Goal: Information Seeking & Learning: Learn about a topic

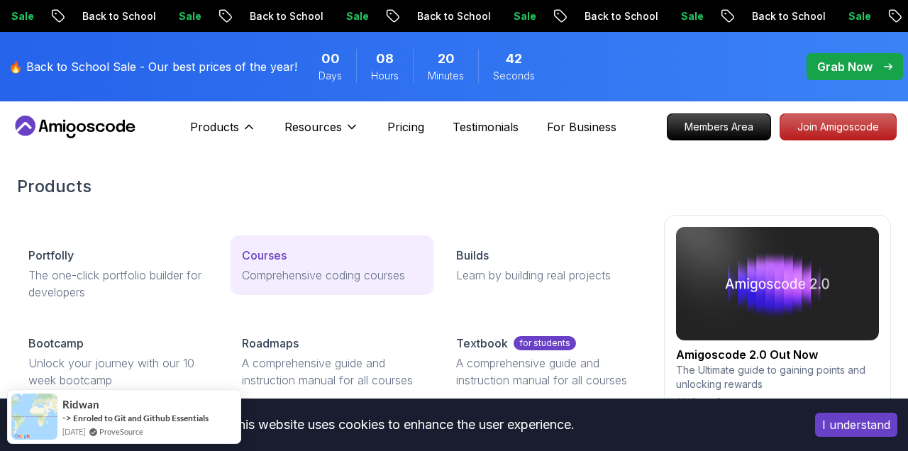
click at [274, 252] on p "Courses" at bounding box center [264, 255] width 45 height 17
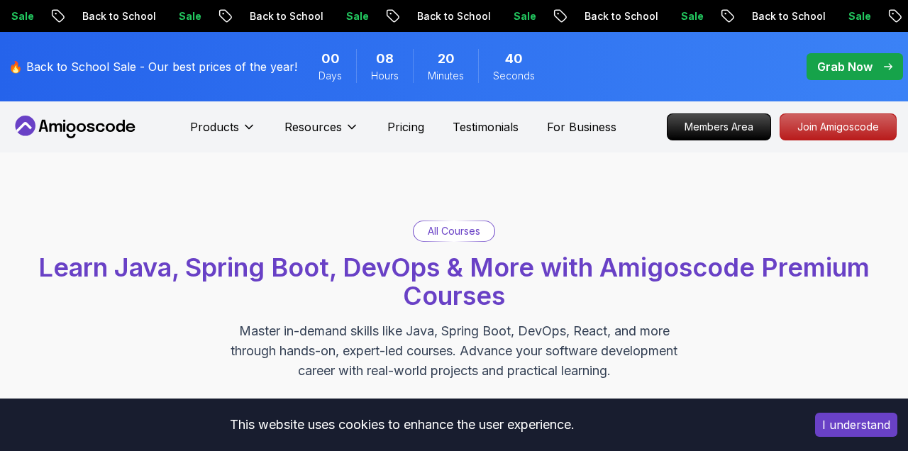
scroll to position [718, 0]
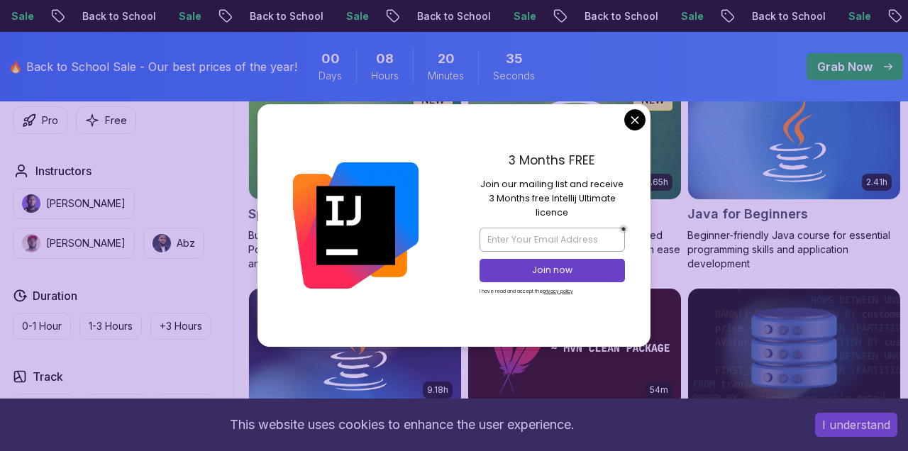
click at [640, 133] on div "3 Months FREE Join our mailing list and receive 3 Months free Intellij Ultimate…" at bounding box center [552, 225] width 196 height 242
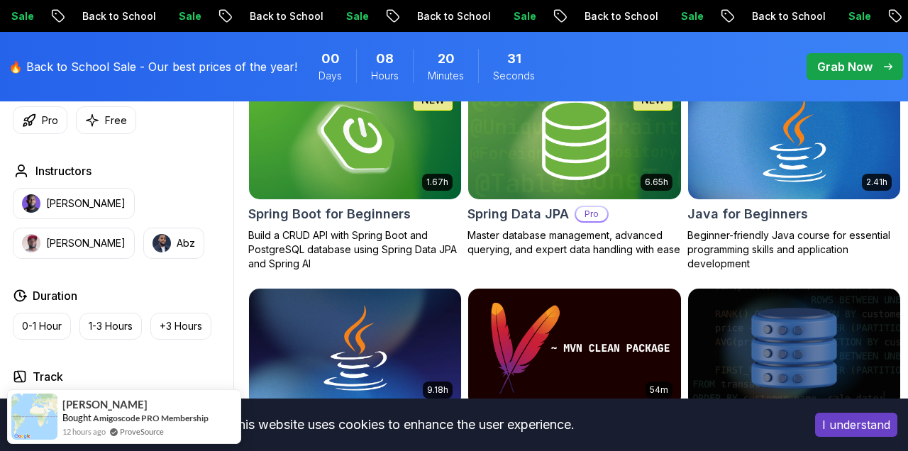
scroll to position [1289, 0]
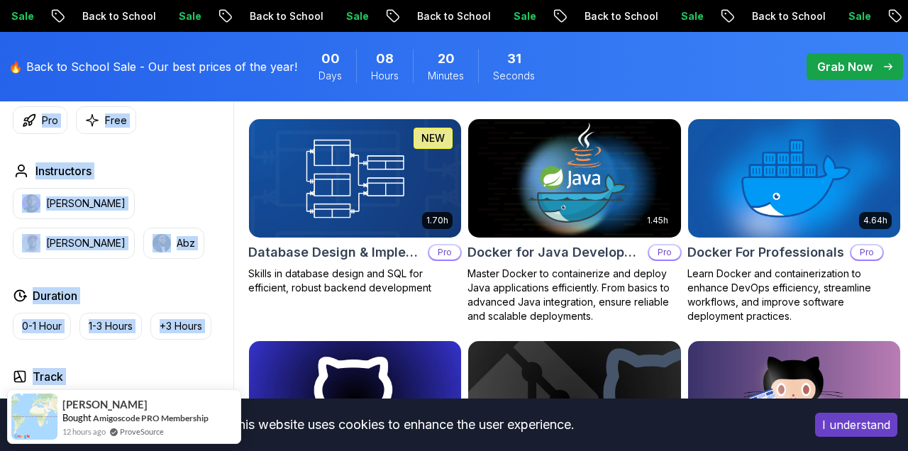
click at [630, 127] on img at bounding box center [574, 178] width 223 height 125
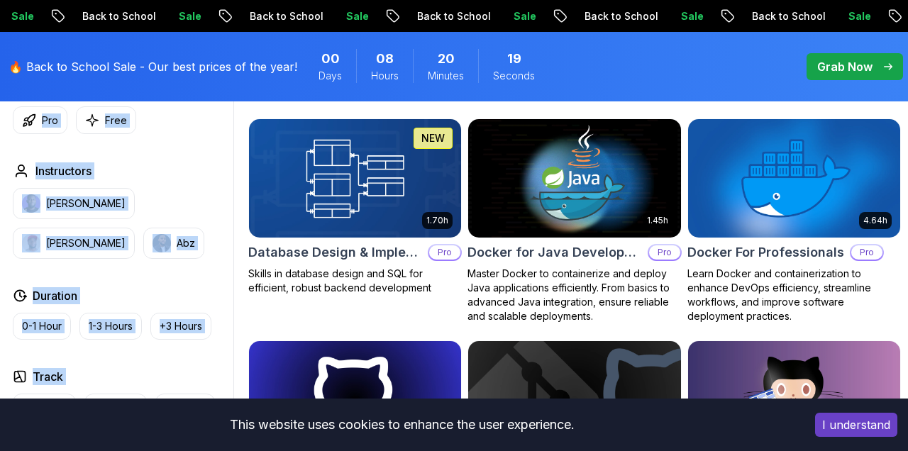
scroll to position [1810, 0]
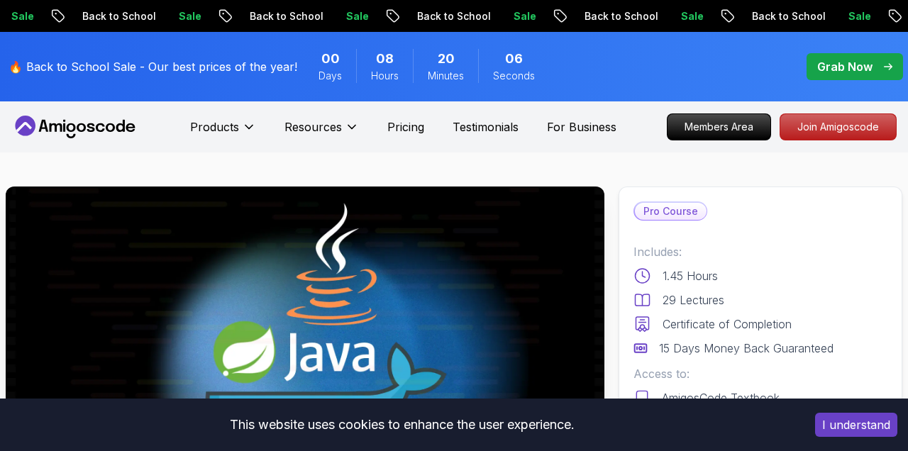
scroll to position [1853, 0]
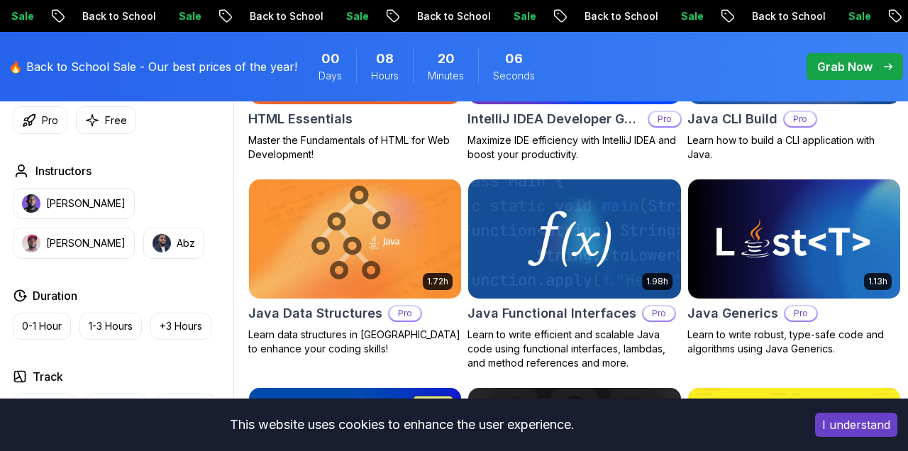
click at [676, 294] on img at bounding box center [574, 239] width 223 height 125
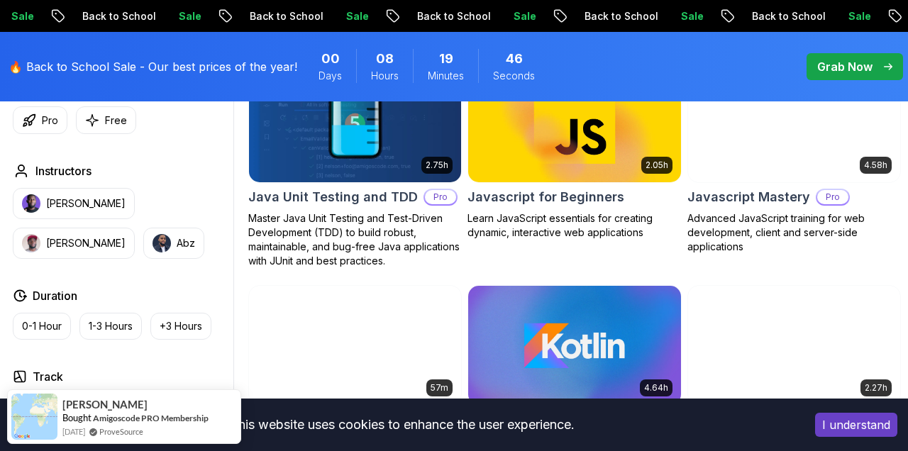
scroll to position [2884, 0]
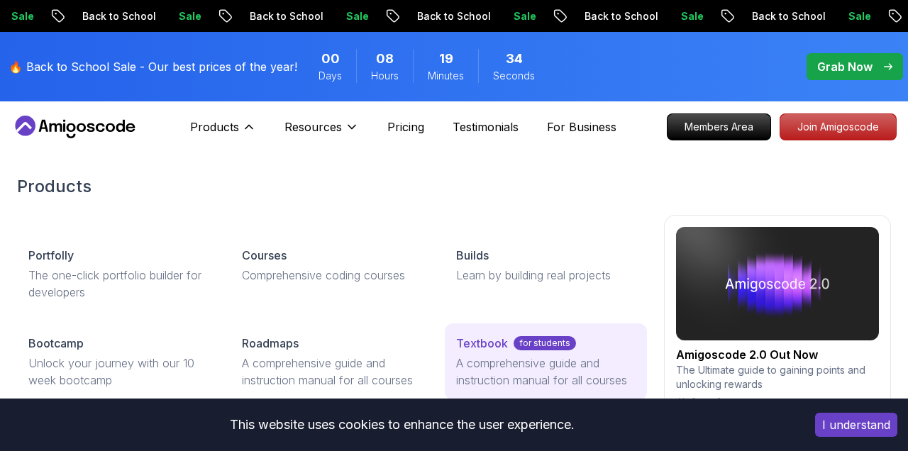
scroll to position [3027, 0]
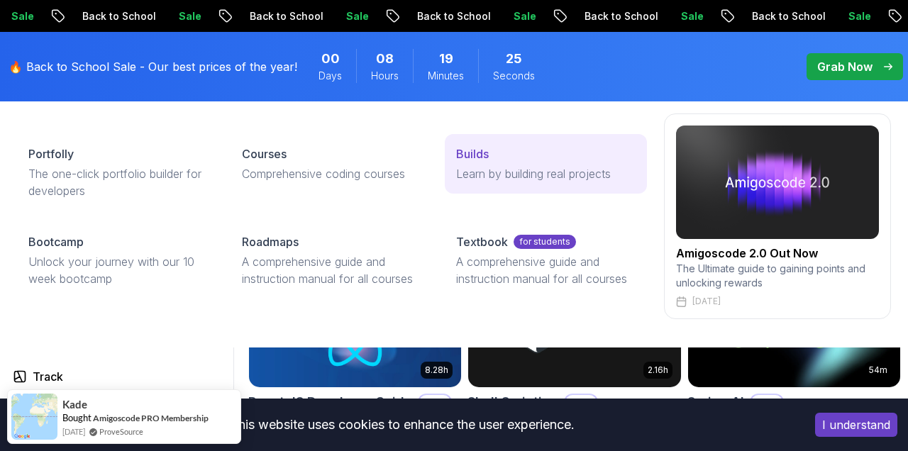
click at [506, 162] on div "Builds" at bounding box center [545, 153] width 179 height 17
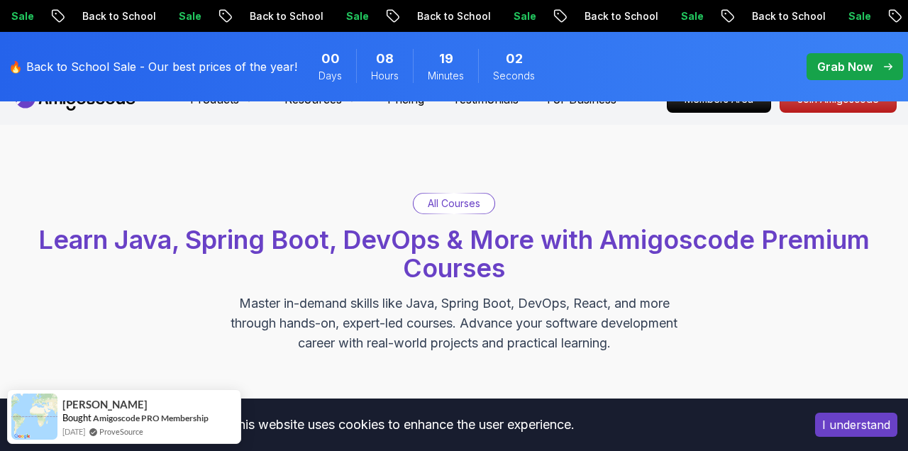
scroll to position [6, 0]
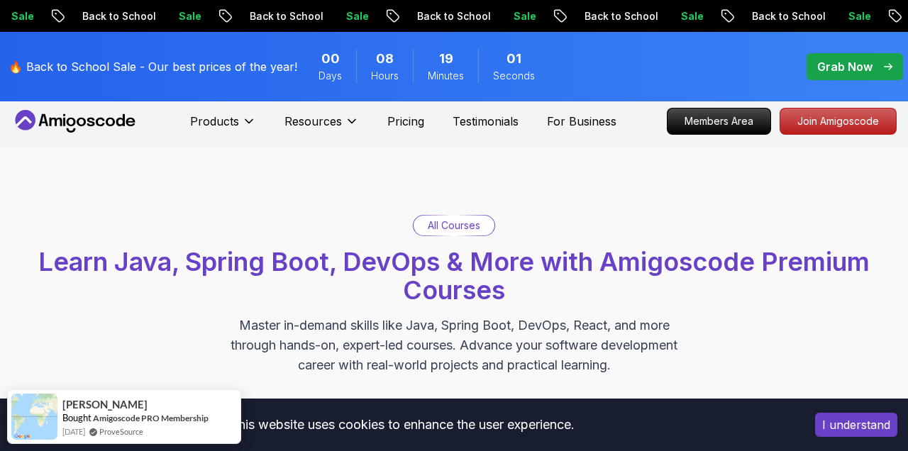
click at [454, 224] on p "All Courses" at bounding box center [454, 225] width 52 height 14
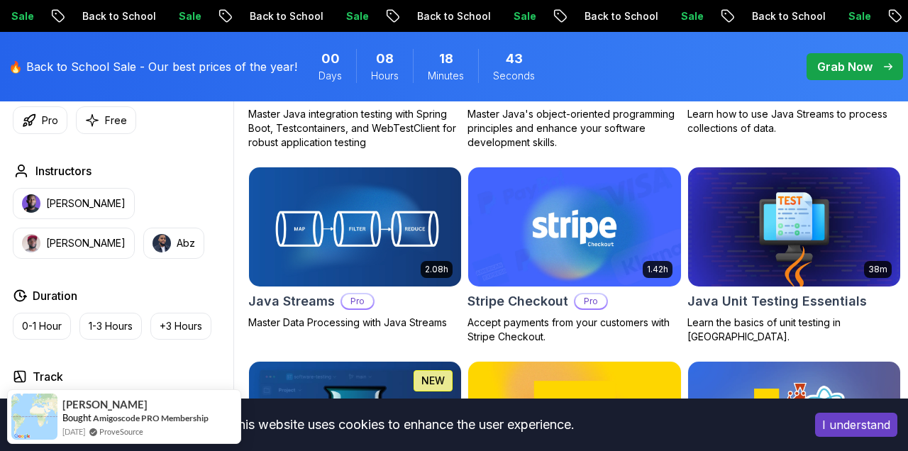
scroll to position [2475, 0]
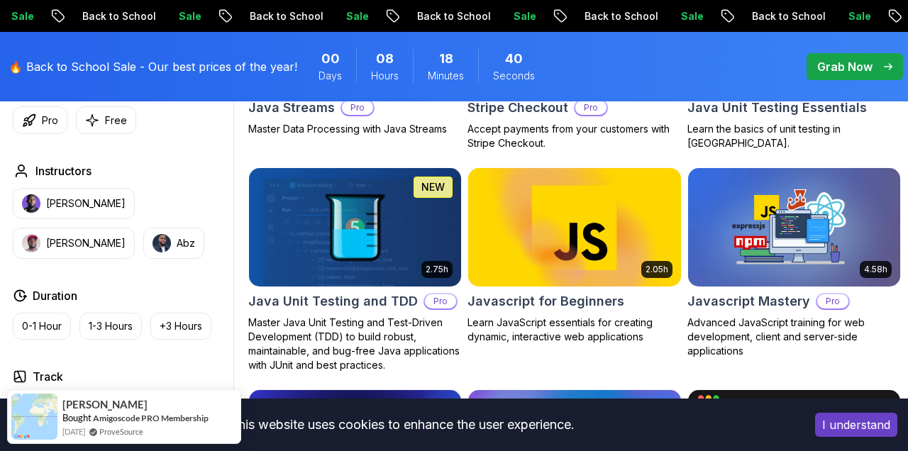
click at [590, 223] on img at bounding box center [574, 227] width 223 height 125
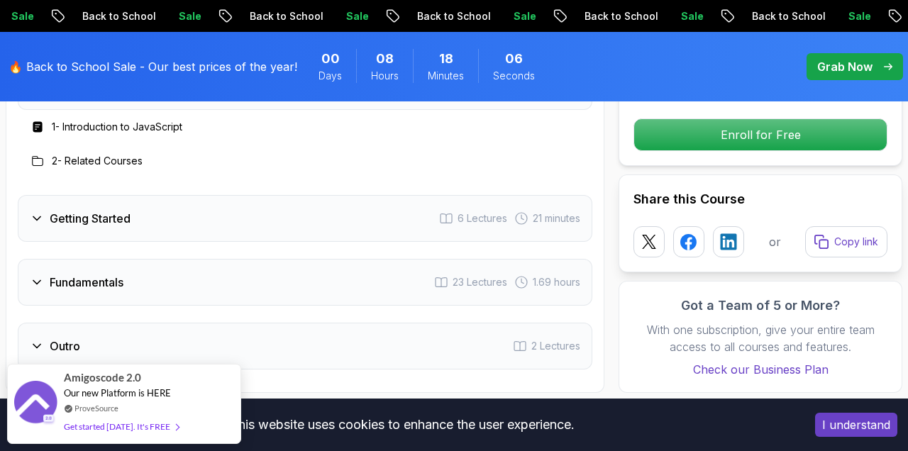
scroll to position [2206, 0]
click at [127, 211] on h3 "Getting Started" at bounding box center [90, 219] width 81 height 17
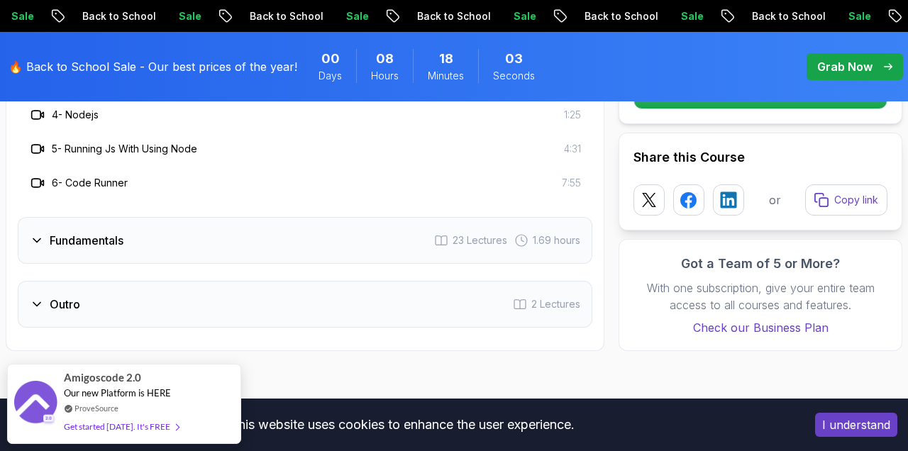
scroll to position [2394, 0]
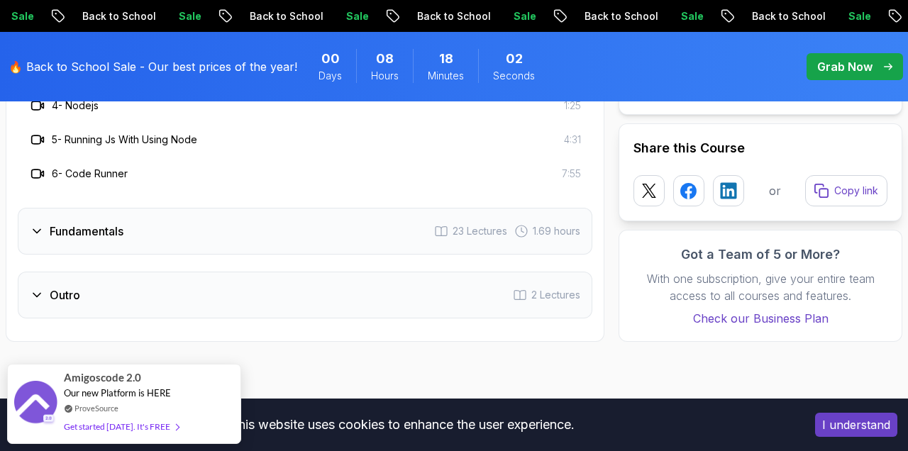
click at [118, 223] on h3 "Fundamentals" at bounding box center [87, 231] width 74 height 17
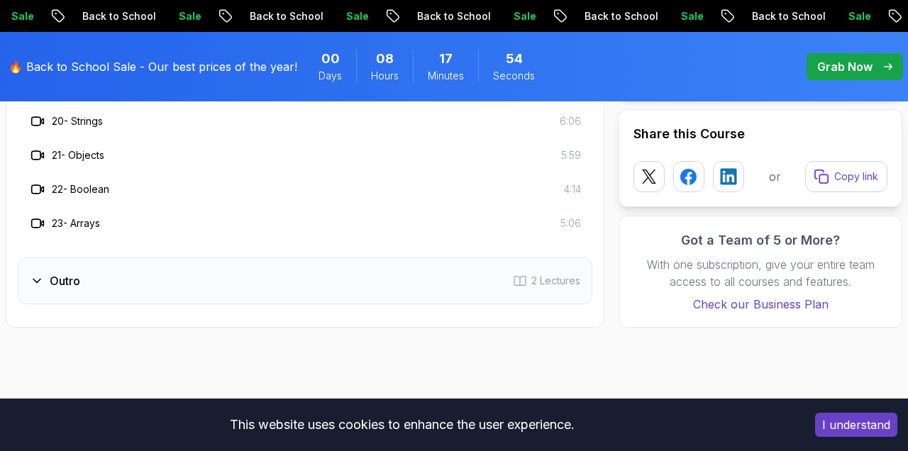
scroll to position [2988, 0]
click at [71, 271] on h3 "Outro" at bounding box center [65, 279] width 30 height 17
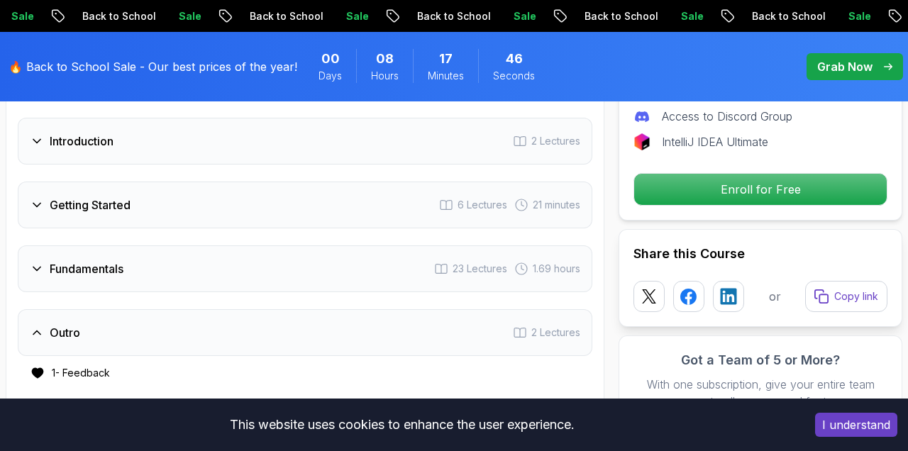
scroll to position [2191, 0]
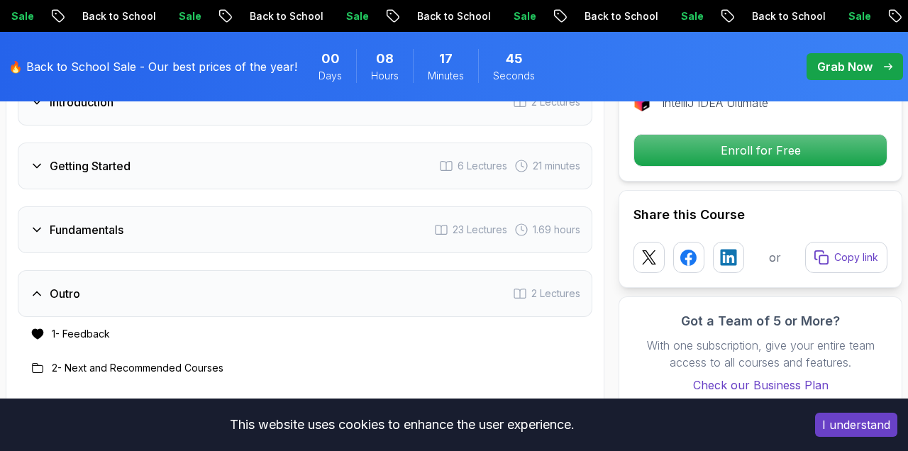
click at [135, 270] on div "Outro 2 Lectures" at bounding box center [305, 293] width 574 height 47
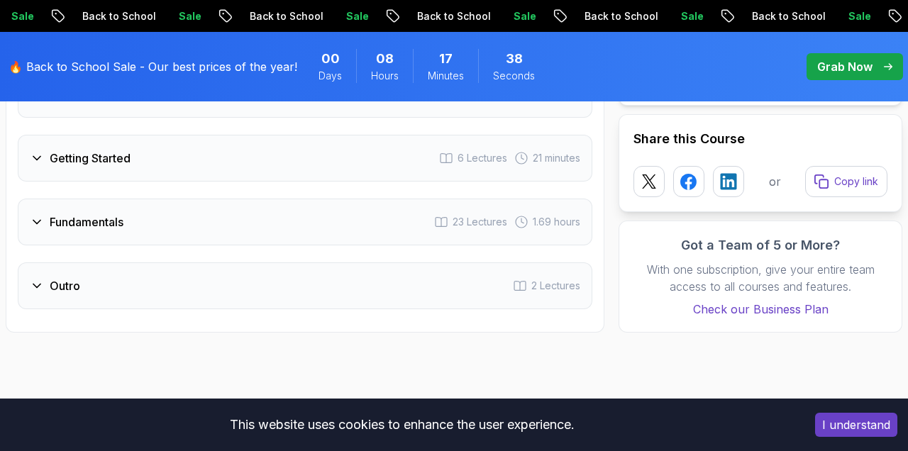
scroll to position [2195, 0]
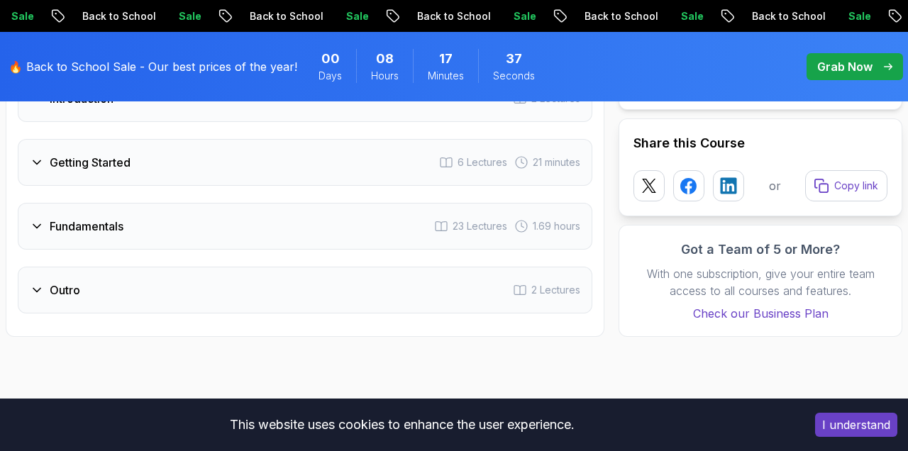
click at [104, 216] on div "Fundamentals 23 Lectures 1.69 hours" at bounding box center [305, 226] width 574 height 47
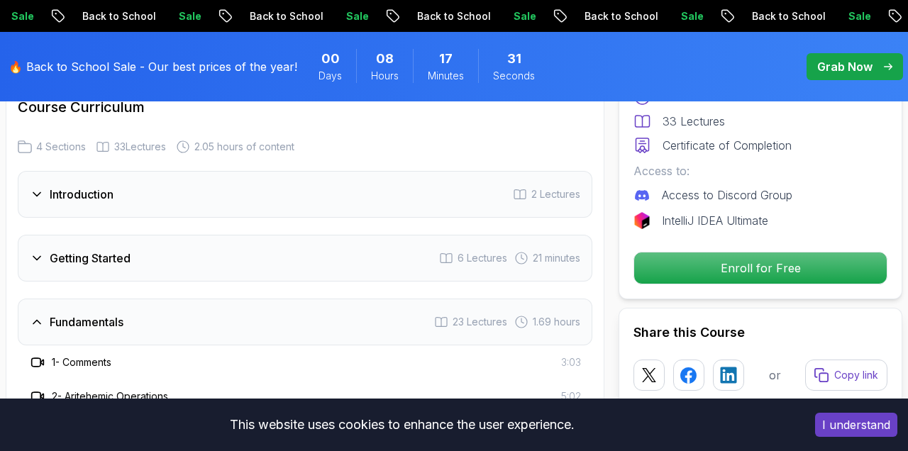
scroll to position [2102, 0]
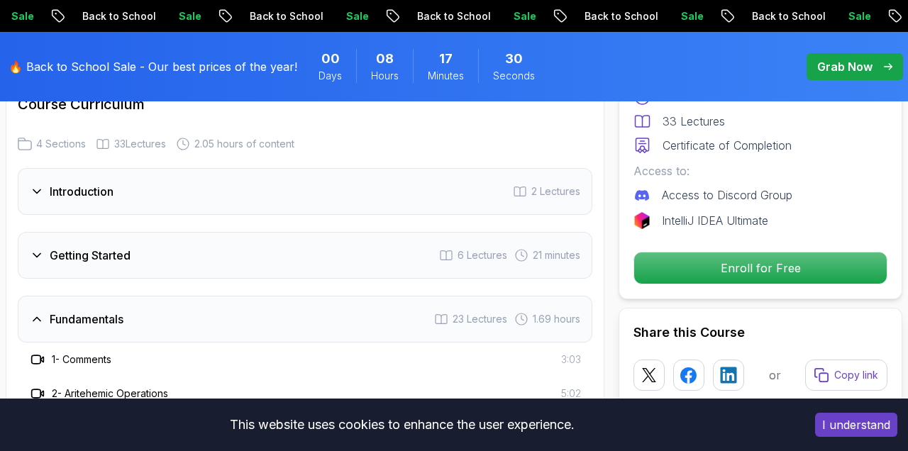
click at [117, 296] on div "Fundamentals 23 Lectures 1.69 hours" at bounding box center [305, 319] width 574 height 47
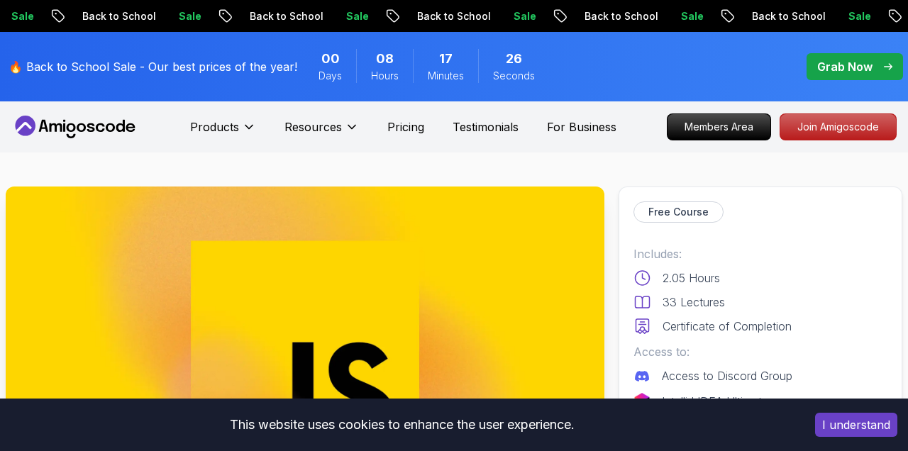
scroll to position [0, 0]
